Goal: Transaction & Acquisition: Download file/media

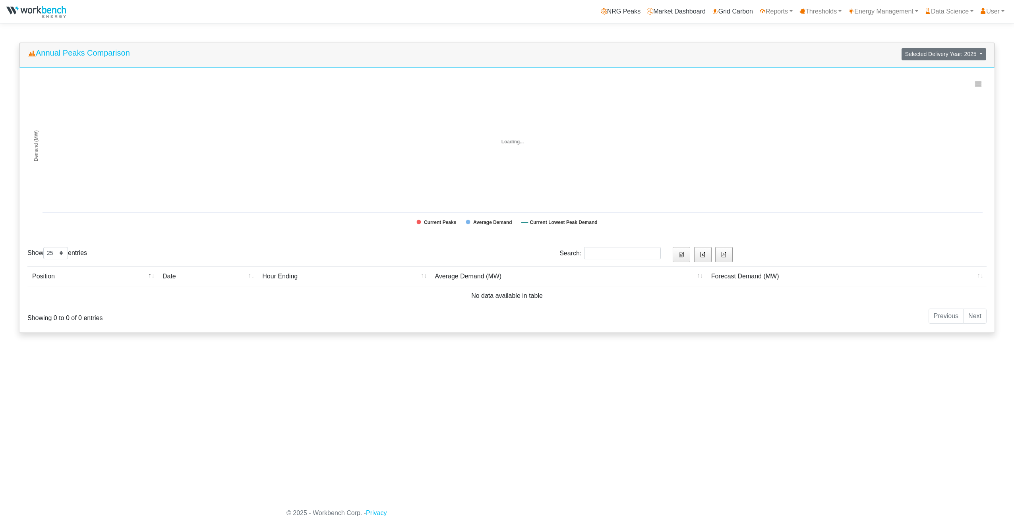
select select "25"
click at [955, 9] on link "Data Science" at bounding box center [949, 12] width 55 height 16
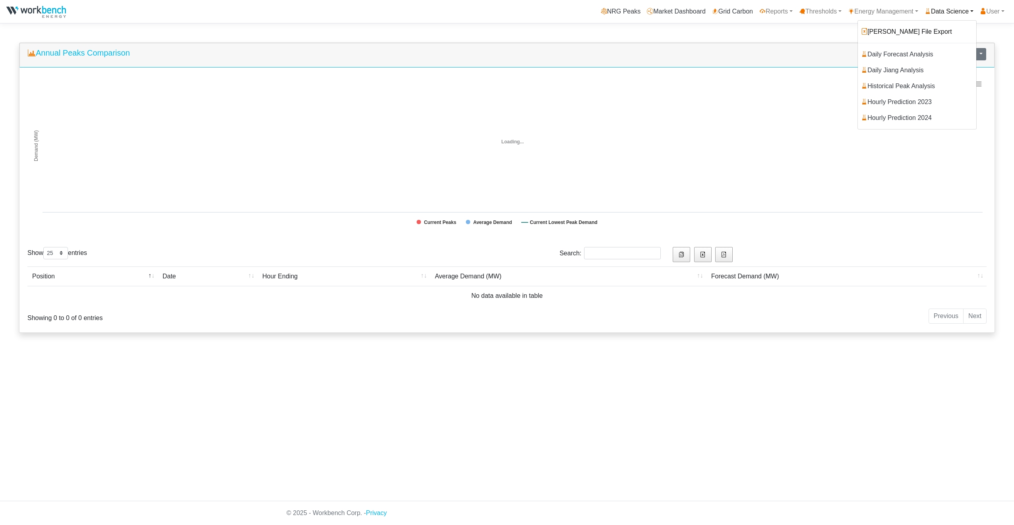
click at [925, 35] on link "[PERSON_NAME] File Export" at bounding box center [917, 32] width 118 height 16
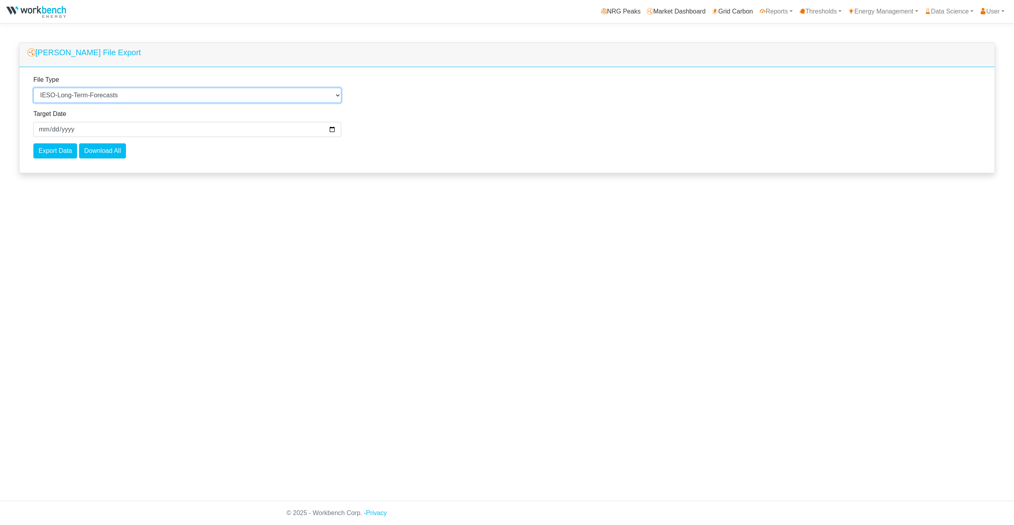
click at [167, 97] on select "Select a File Type AQEW-Actuals AQEW-Actuals-YTD IESO-Actuals IESO-Actuals-YTD …" at bounding box center [187, 95] width 308 height 15
select select "7"
click at [33, 88] on select "Select a File Type AQEW-Actuals AQEW-Actuals-YTD IESO-Actuals IESO-Actuals-YTD …" at bounding box center [187, 95] width 308 height 15
click at [330, 130] on input "2025-10-01" at bounding box center [187, 129] width 308 height 15
click at [331, 129] on input "2025-10-01" at bounding box center [187, 129] width 308 height 15
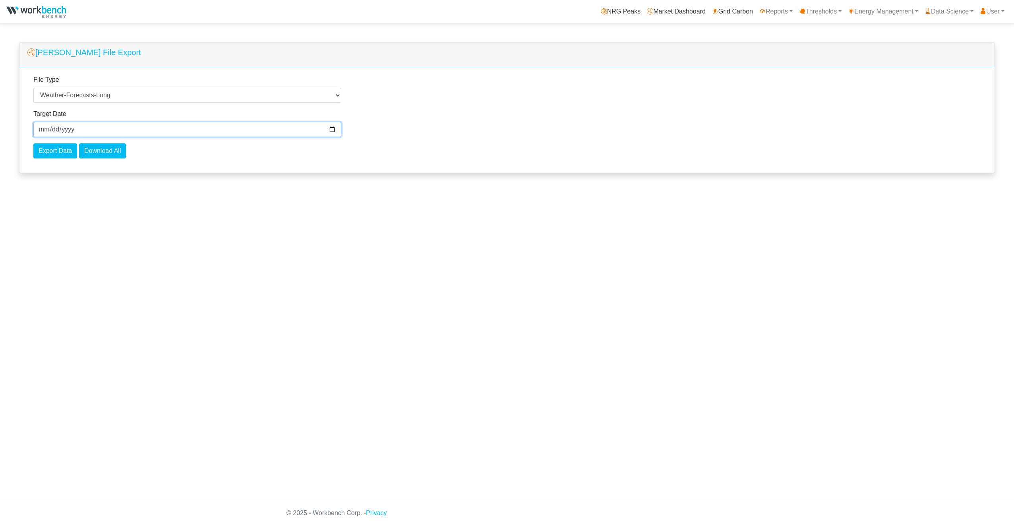
click at [331, 132] on input "2025-05-01" at bounding box center [187, 129] width 308 height 15
click at [68, 154] on input "Export Data" at bounding box center [55, 150] width 44 height 15
drag, startPoint x: 333, startPoint y: 128, endPoint x: 234, endPoint y: 135, distance: 99.2
click at [333, 128] on input "2025-04-30" at bounding box center [187, 129] width 308 height 15
click at [62, 152] on input "Export Data" at bounding box center [55, 150] width 44 height 15
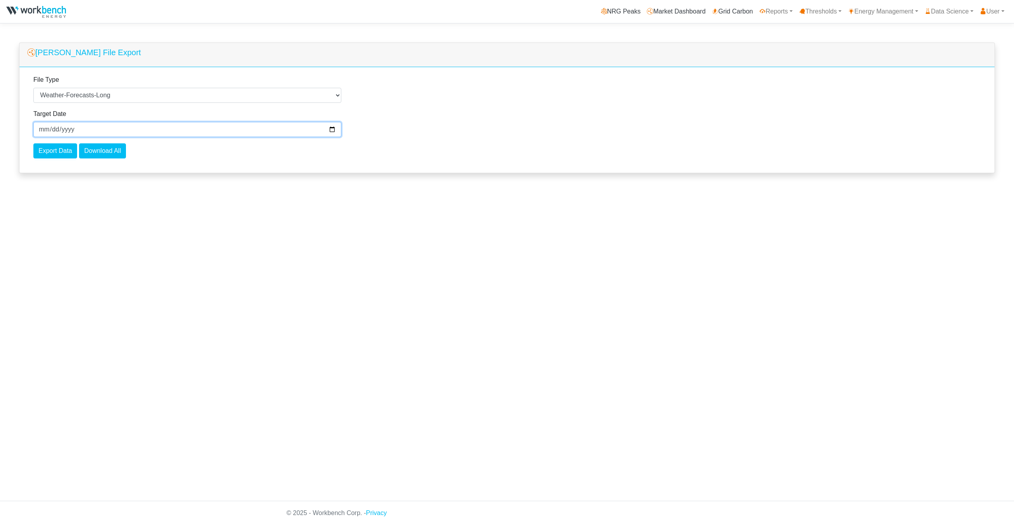
click at [330, 128] on input "2025-04-29" at bounding box center [187, 129] width 308 height 15
click at [221, 197] on html "a82e9eea-abd9-4f75-8438-6b241fee81cb sulaiman.mohiuddin@workbenchenergy.com sul…" at bounding box center [507, 262] width 1014 height 525
click at [71, 155] on input "Export Data" at bounding box center [55, 150] width 44 height 15
click at [331, 130] on input "2025-04-01" at bounding box center [187, 129] width 308 height 15
type input "2025-03-01"
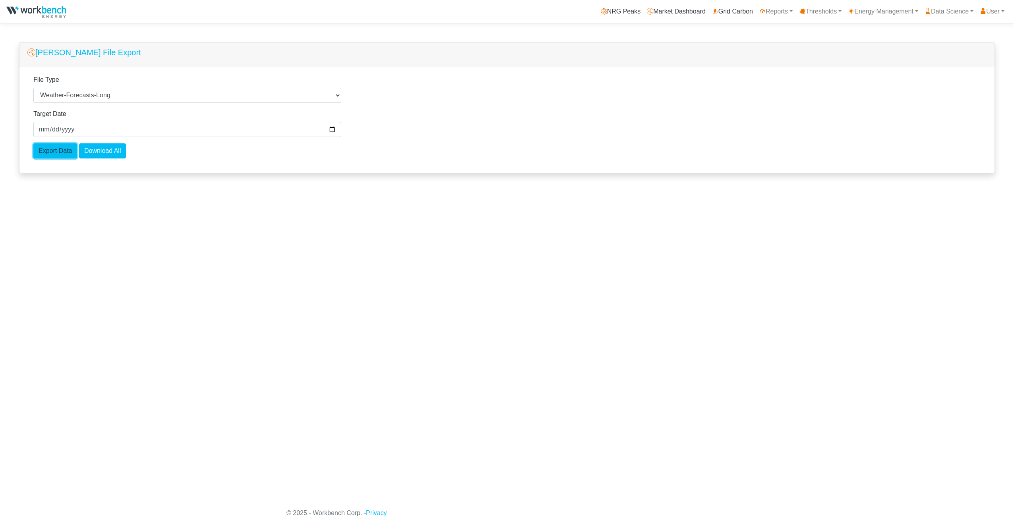
click at [51, 150] on input "Export Data" at bounding box center [55, 150] width 44 height 15
click at [770, 128] on div "File Type Select a File Type AQEW-Actuals AQEW-Actuals-YTD IESO-Actuals IESO-Ac…" at bounding box center [506, 120] width 975 height 106
